Goal: Information Seeking & Learning: Learn about a topic

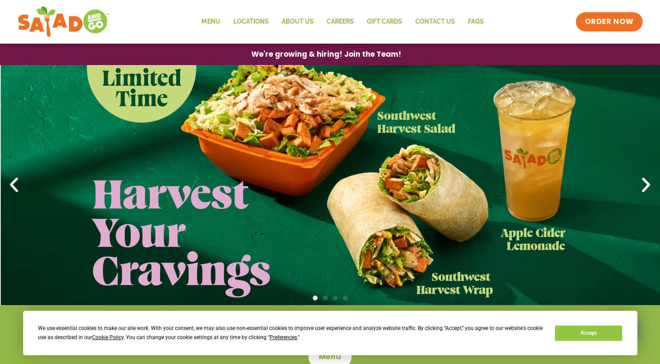
click at [642, 188] on icon "Next slide" at bounding box center [645, 184] width 19 height 19
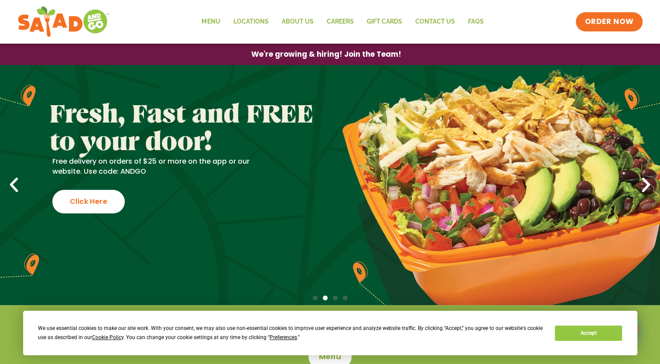
click at [642, 188] on icon "Next slide" at bounding box center [645, 184] width 19 height 19
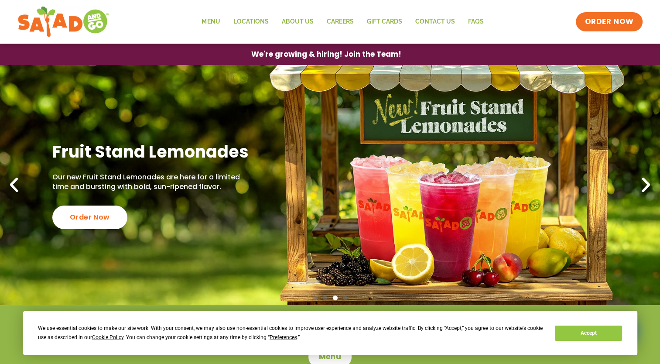
click at [643, 189] on icon "Next slide" at bounding box center [645, 184] width 19 height 19
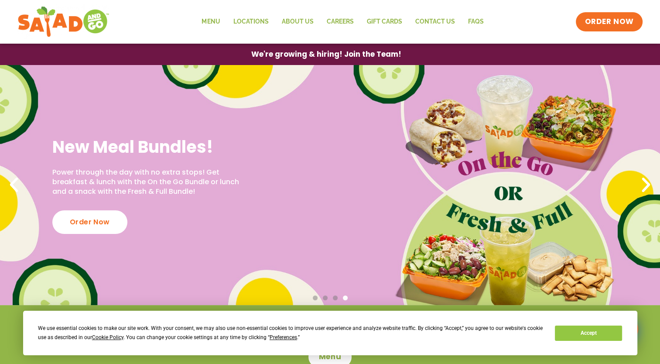
click at [643, 189] on icon "Next slide" at bounding box center [645, 184] width 19 height 19
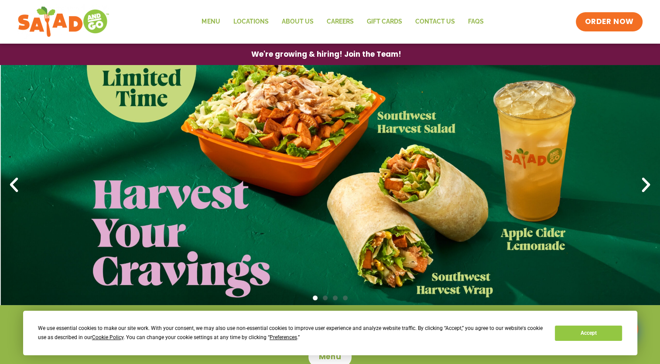
click at [642, 189] on icon "Next slide" at bounding box center [645, 184] width 19 height 19
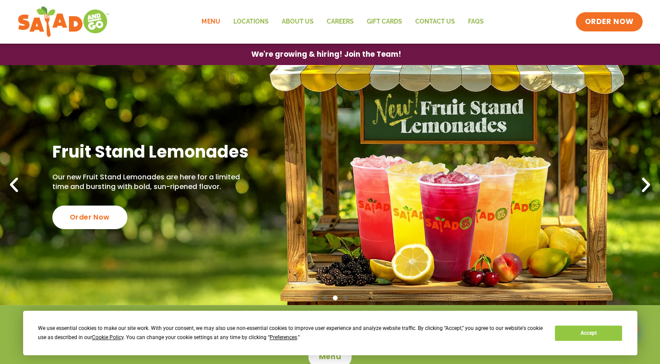
click at [215, 23] on link "Menu" at bounding box center [210, 22] width 31 height 20
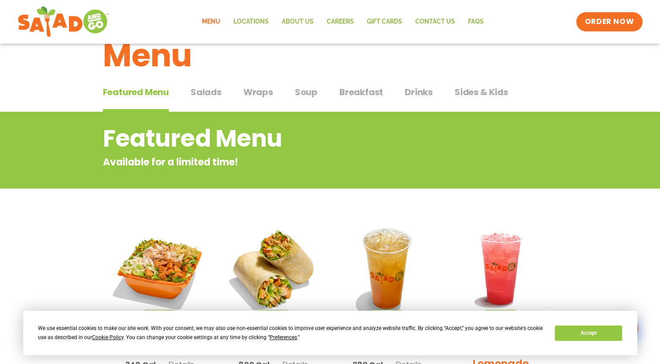
scroll to position [44, 0]
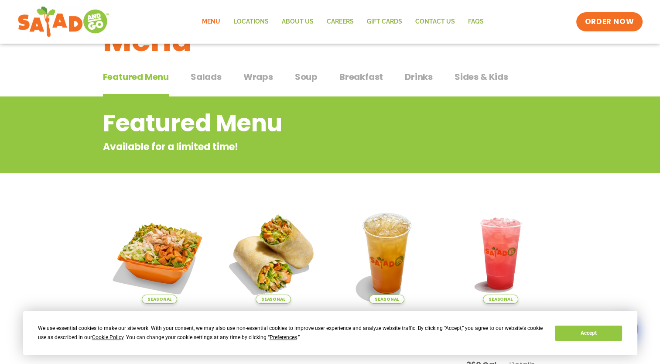
click at [208, 76] on span "Salads" at bounding box center [206, 76] width 31 height 13
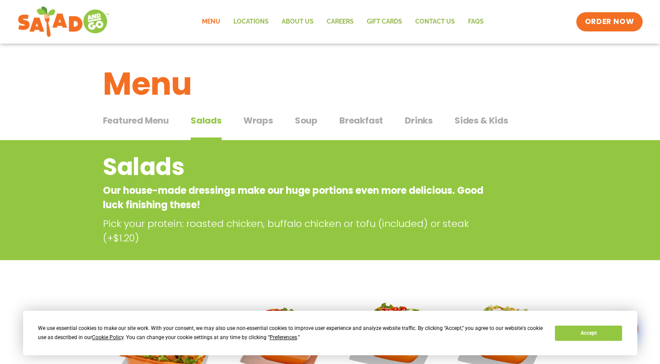
click at [303, 120] on span "Soup" at bounding box center [306, 120] width 23 height 13
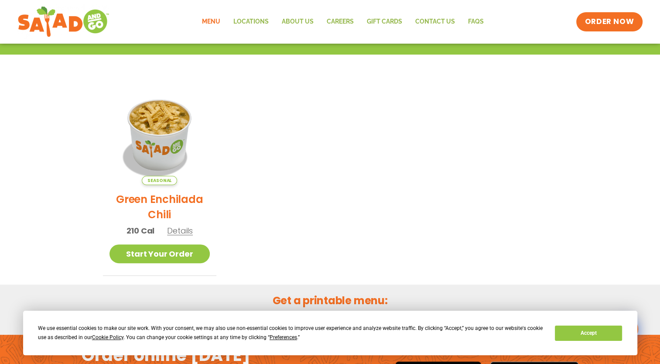
scroll to position [131, 0]
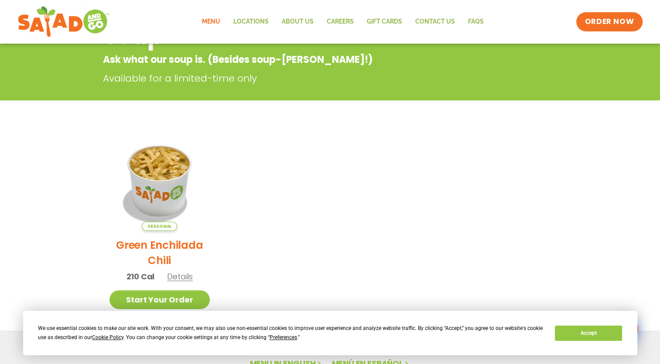
click at [213, 18] on link "Menu" at bounding box center [210, 22] width 31 height 20
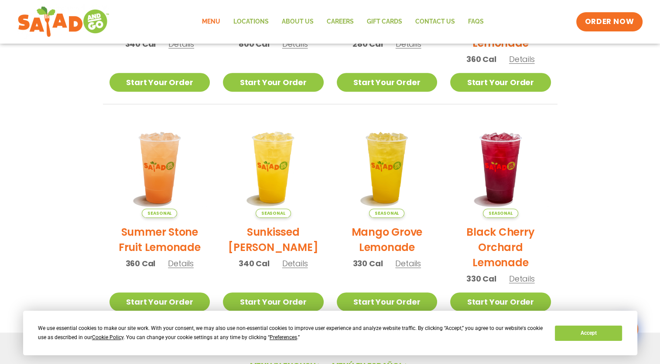
scroll to position [393, 0]
